Goal: Task Accomplishment & Management: Check status

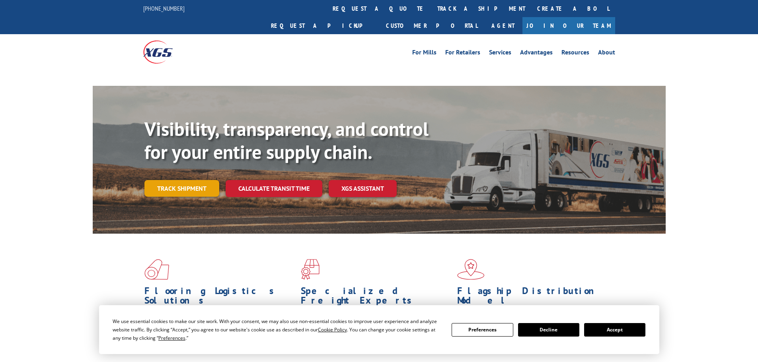
click at [208, 180] on link "Track shipment" at bounding box center [181, 188] width 75 height 17
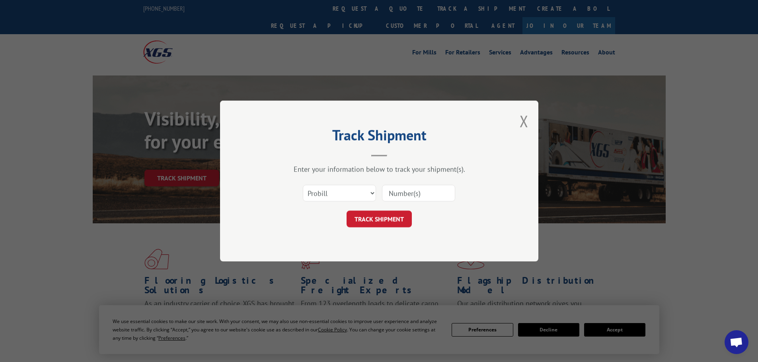
click at [433, 189] on input at bounding box center [418, 193] width 73 height 17
paste input "17517385"
type input "17517385"
click button "TRACK SHIPMENT" at bounding box center [378, 219] width 65 height 17
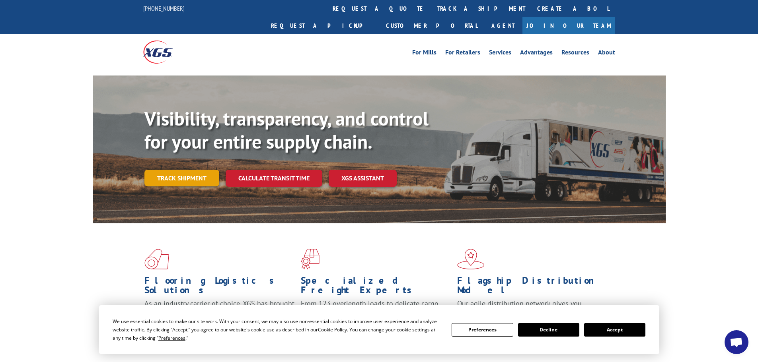
click at [182, 170] on link "Track shipment" at bounding box center [181, 178] width 75 height 17
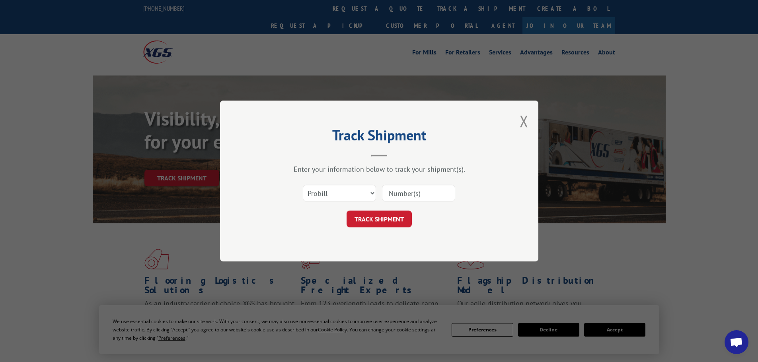
paste input "16755027"
type input "16755027"
click button "TRACK SHIPMENT" at bounding box center [378, 219] width 65 height 17
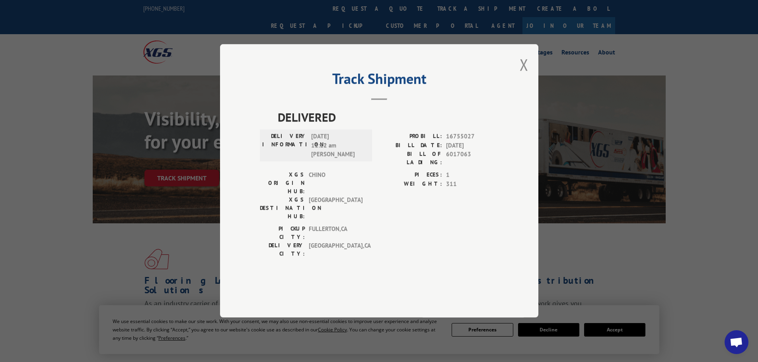
click at [113, 45] on div "Track Shipment DELIVERED DELIVERY INFORMATION: [DATE] 11:12 am [PERSON_NAME] PR…" at bounding box center [379, 181] width 758 height 362
